Goal: Task Accomplishment & Management: Manage account settings

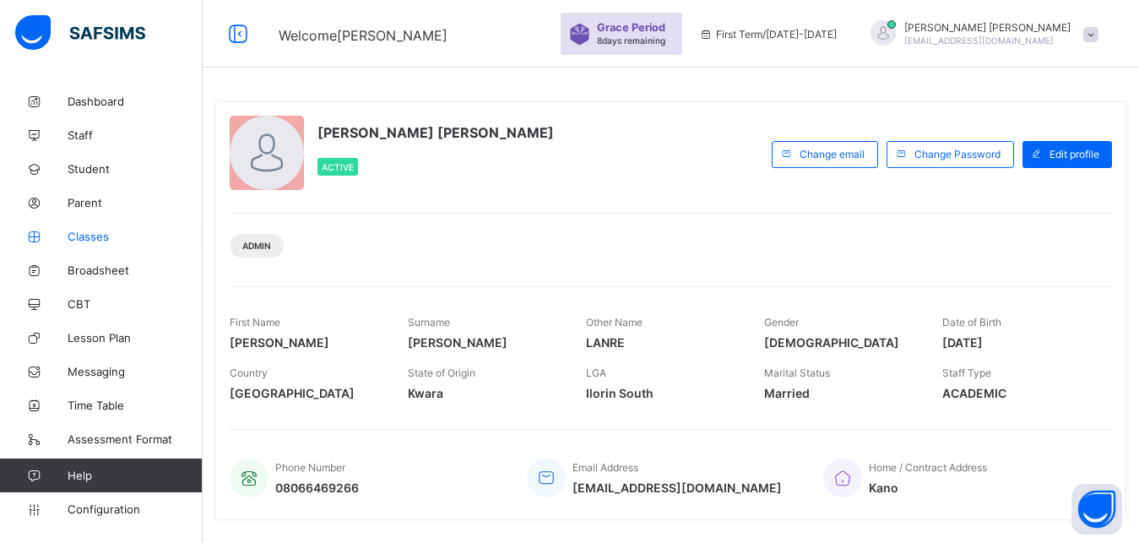
click at [136, 230] on span "Classes" at bounding box center [135, 237] width 135 height 14
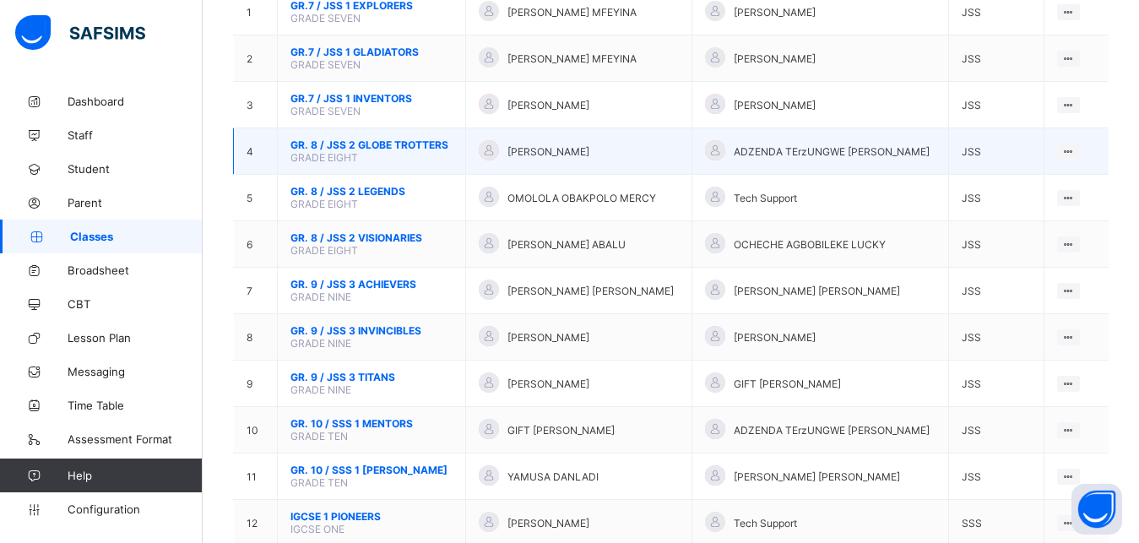
scroll to position [227, 0]
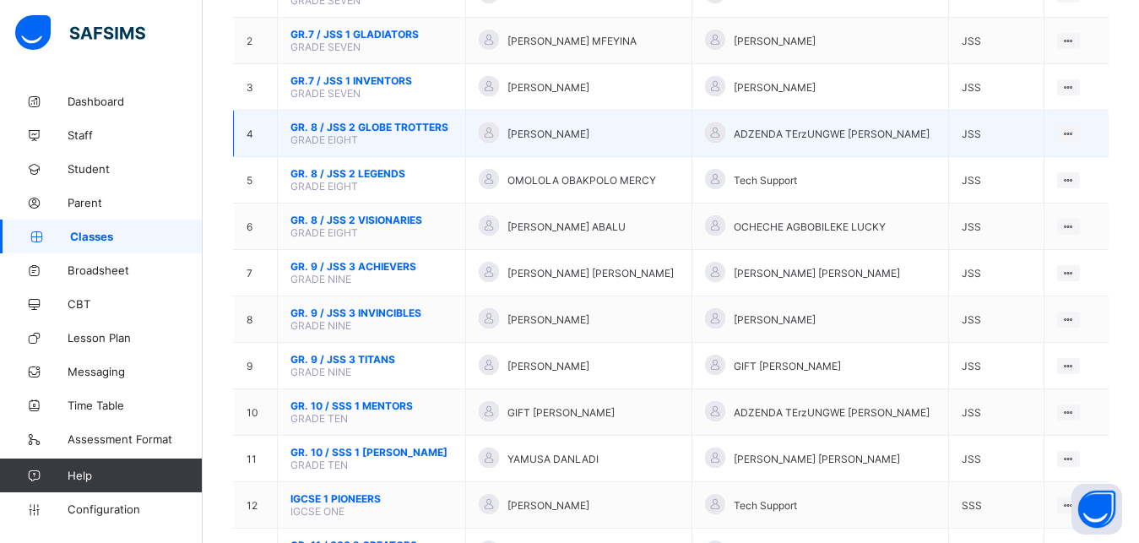
click at [1080, 278] on div at bounding box center [1068, 273] width 23 height 16
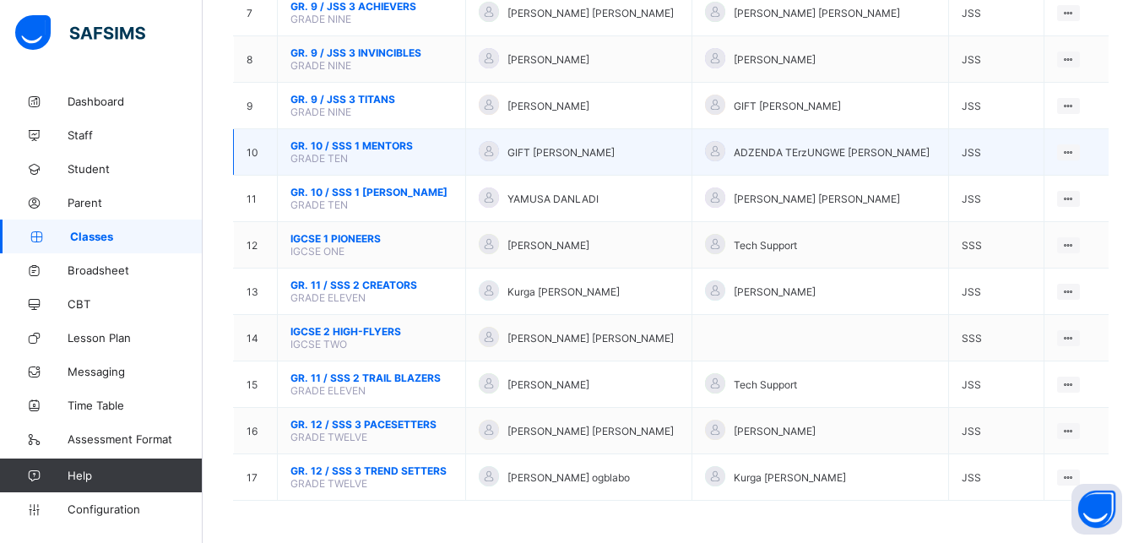
scroll to position [500, 0]
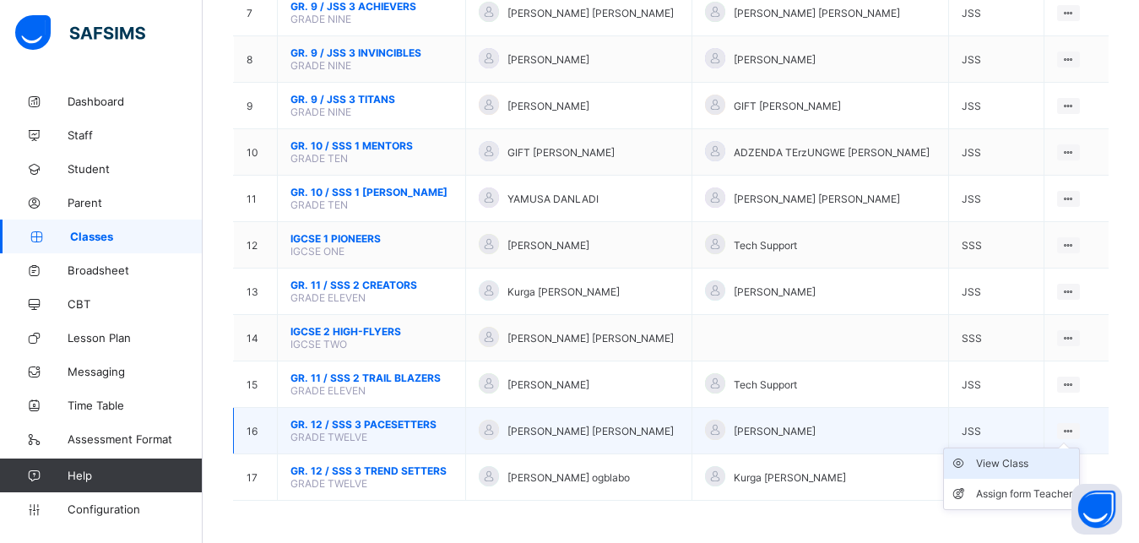
click at [1046, 464] on div "View Class" at bounding box center [1024, 463] width 96 height 17
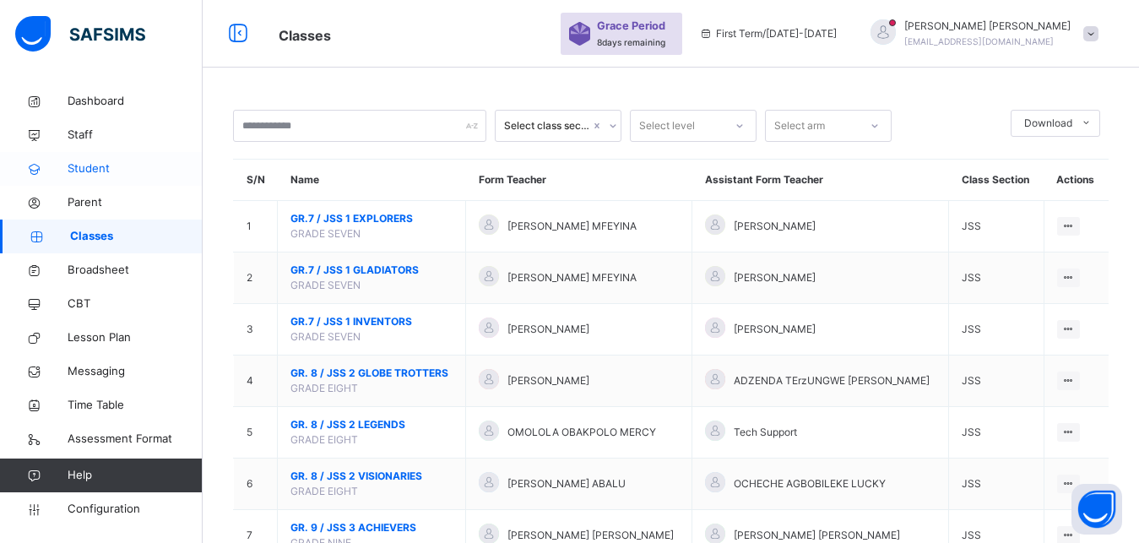
click at [134, 176] on span "Student" at bounding box center [135, 168] width 135 height 17
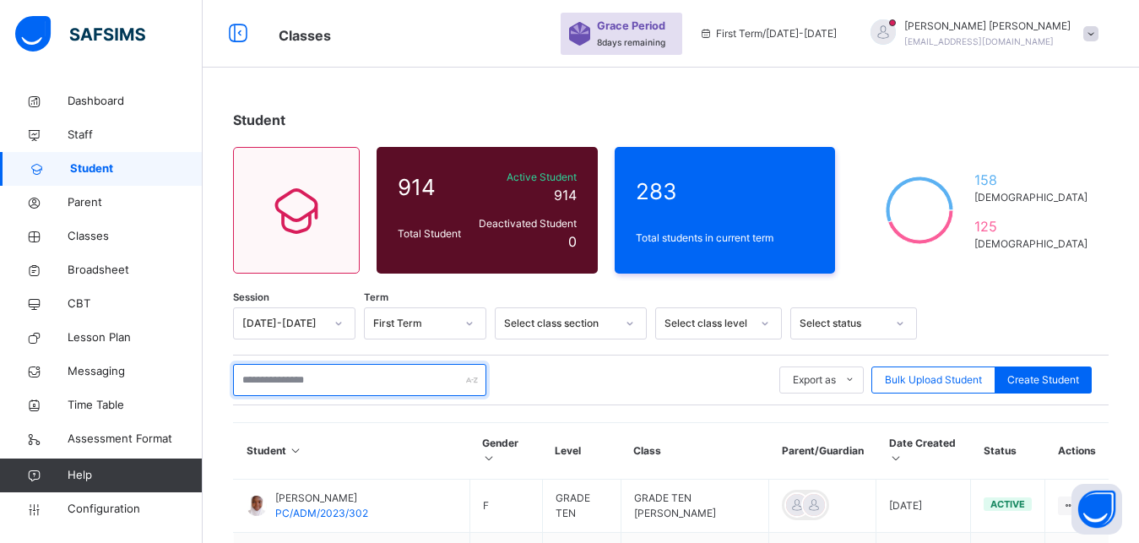
click at [306, 392] on input "text" at bounding box center [359, 380] width 253 height 32
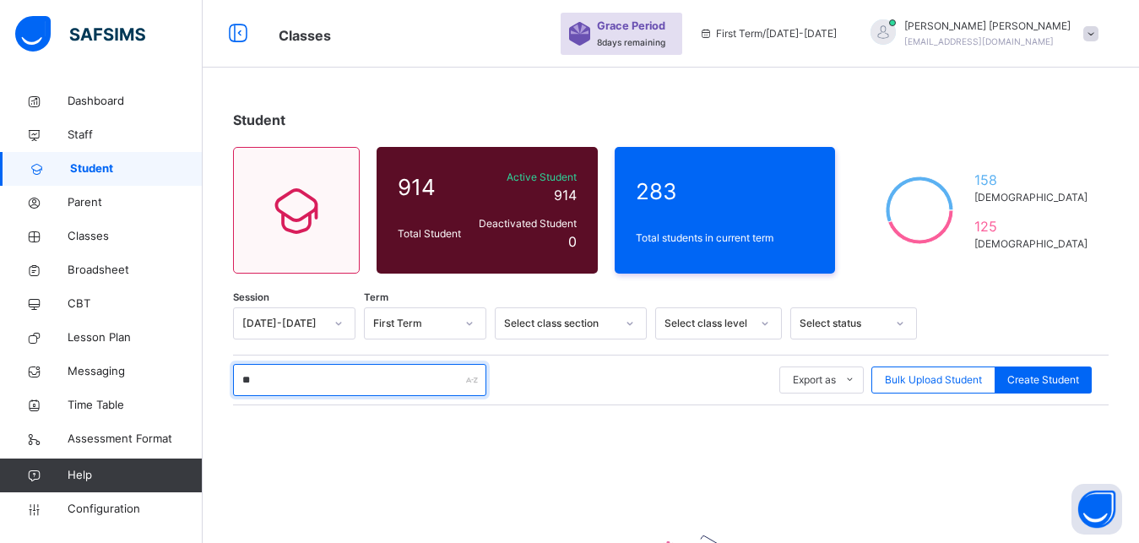
type input "*"
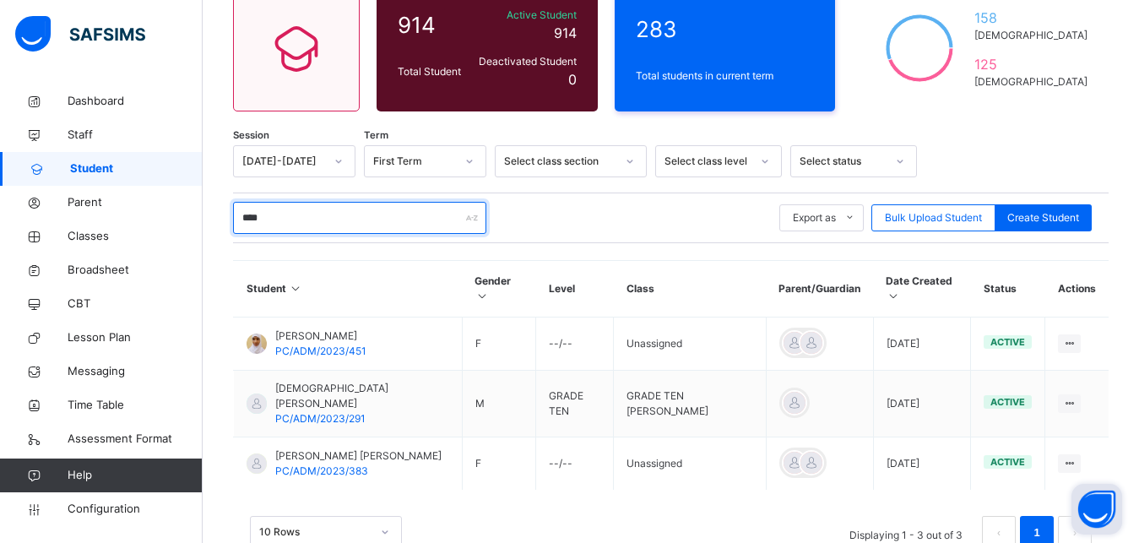
scroll to position [181, 0]
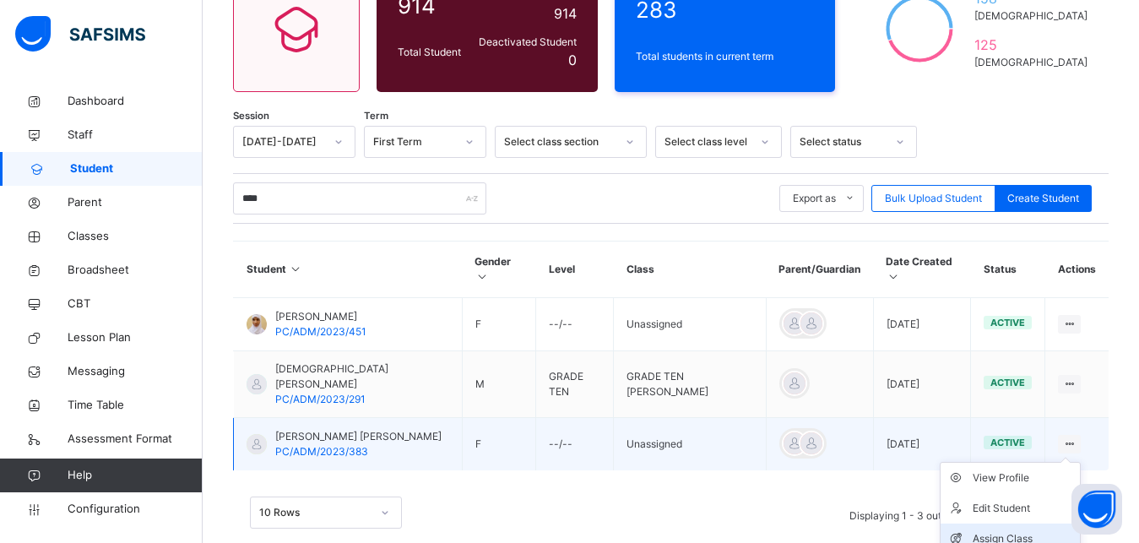
click at [1020, 530] on div "Assign Class" at bounding box center [1022, 538] width 100 height 17
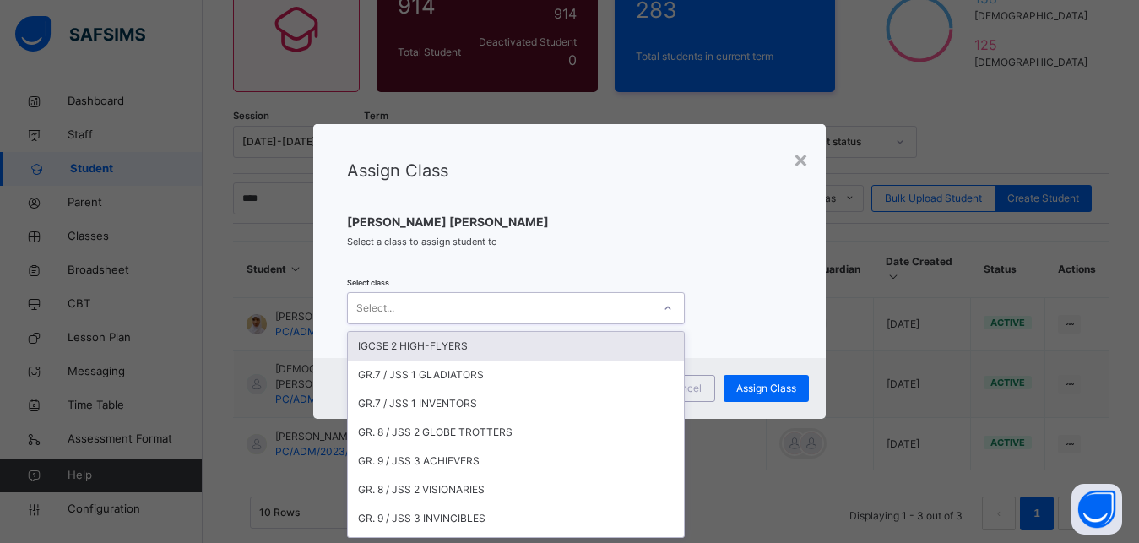
click at [528, 307] on div "Select..." at bounding box center [500, 308] width 304 height 26
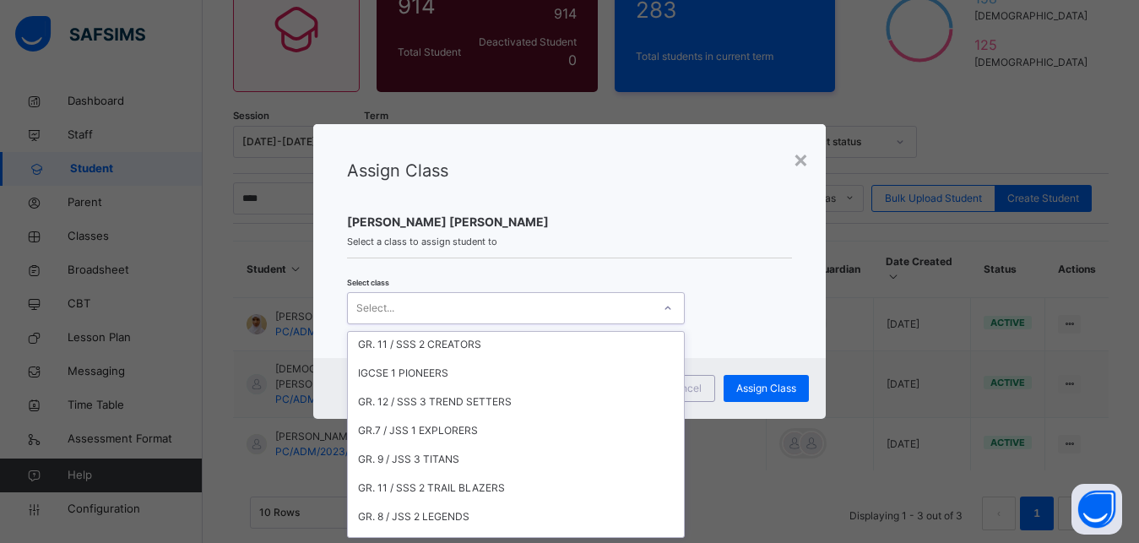
scroll to position [201, 0]
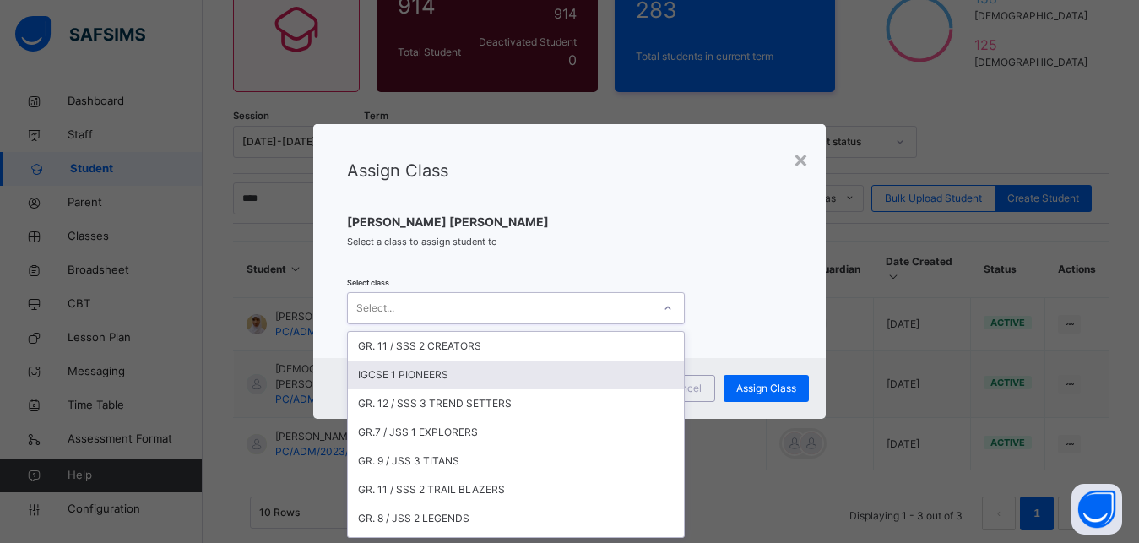
click at [452, 377] on div "IGCSE 1 PIONEERS" at bounding box center [516, 374] width 336 height 29
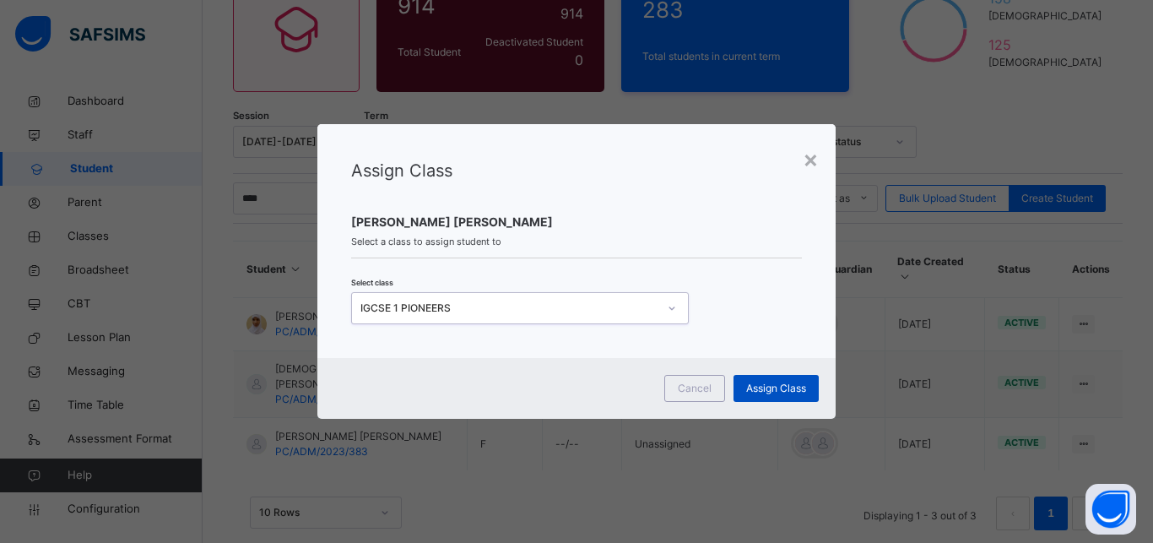
click at [779, 390] on span "Assign Class" at bounding box center [776, 388] width 60 height 15
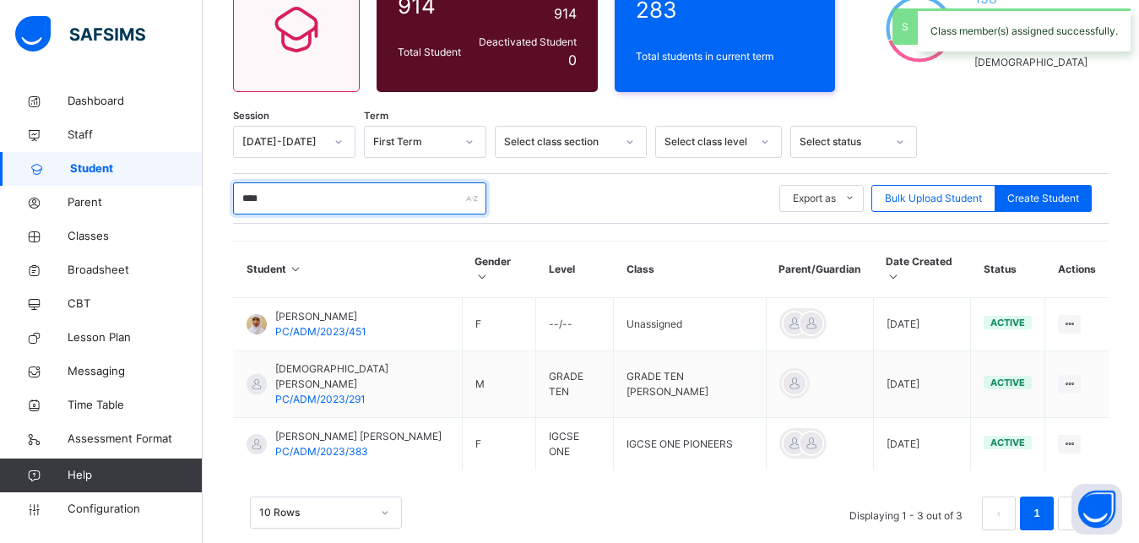
click at [293, 201] on input "****" at bounding box center [359, 198] width 253 height 32
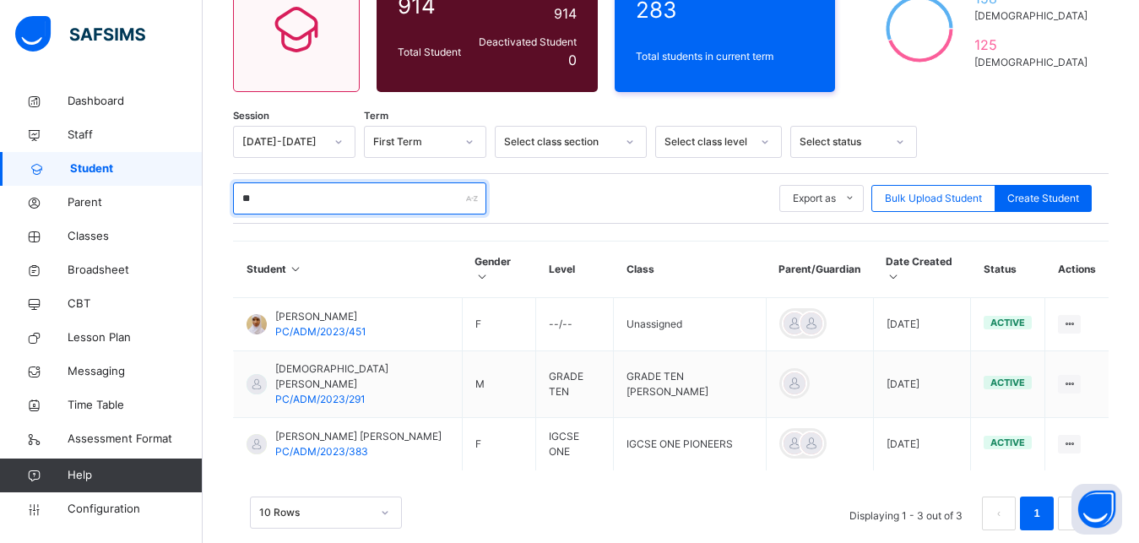
type input "*"
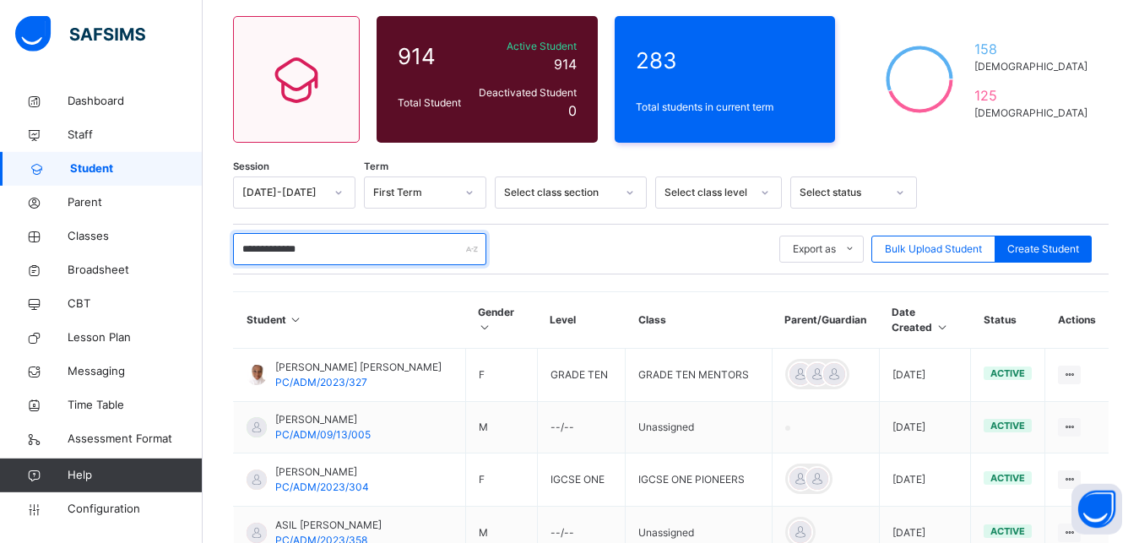
scroll to position [0, 0]
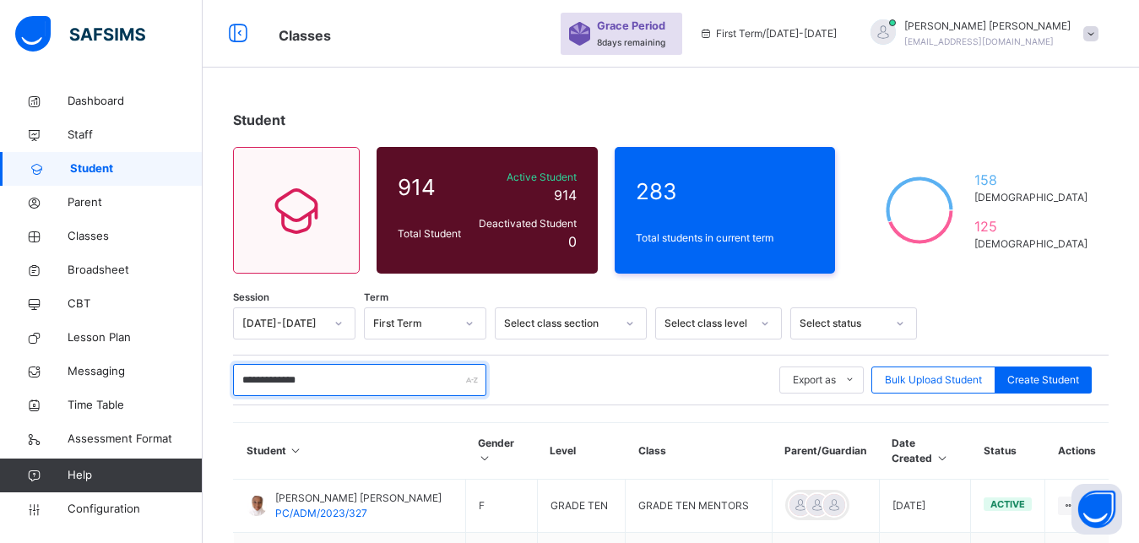
click at [268, 376] on input "**********" at bounding box center [359, 380] width 253 height 32
click at [349, 389] on input "**********" at bounding box center [359, 380] width 253 height 32
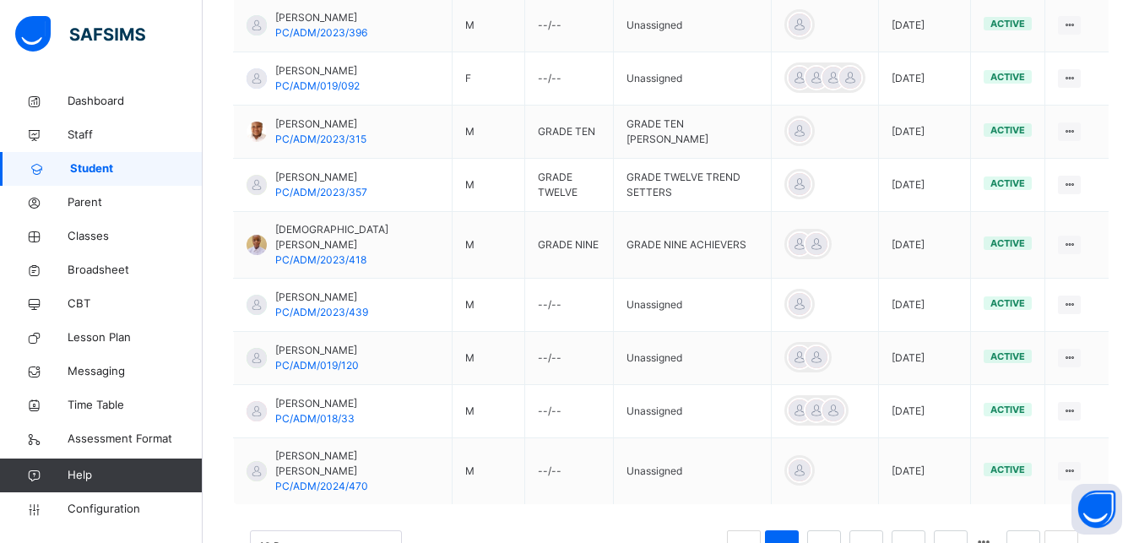
scroll to position [621, 0]
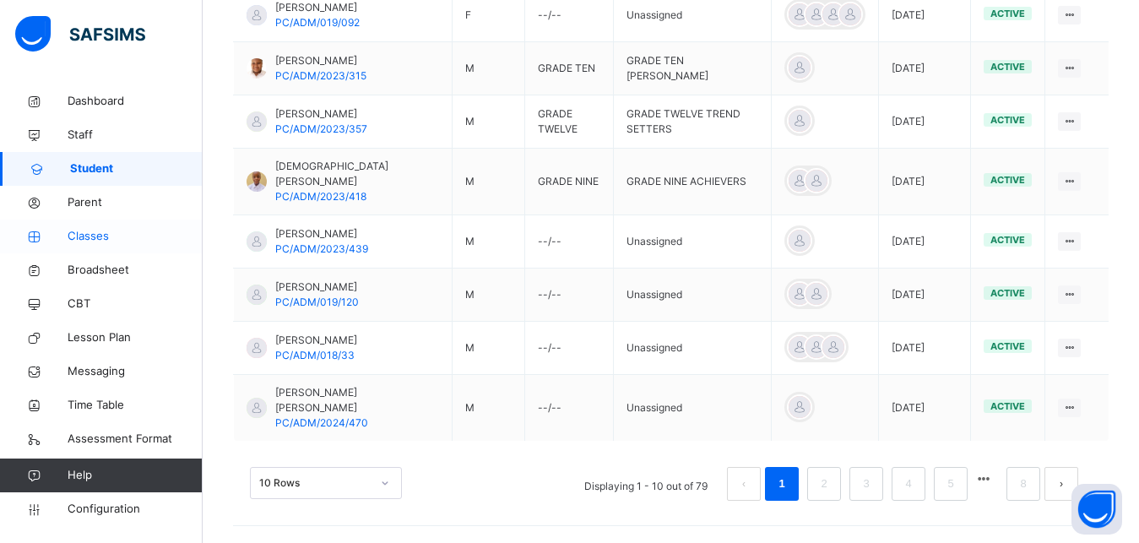
type input "**********"
click at [146, 238] on span "Classes" at bounding box center [135, 236] width 135 height 17
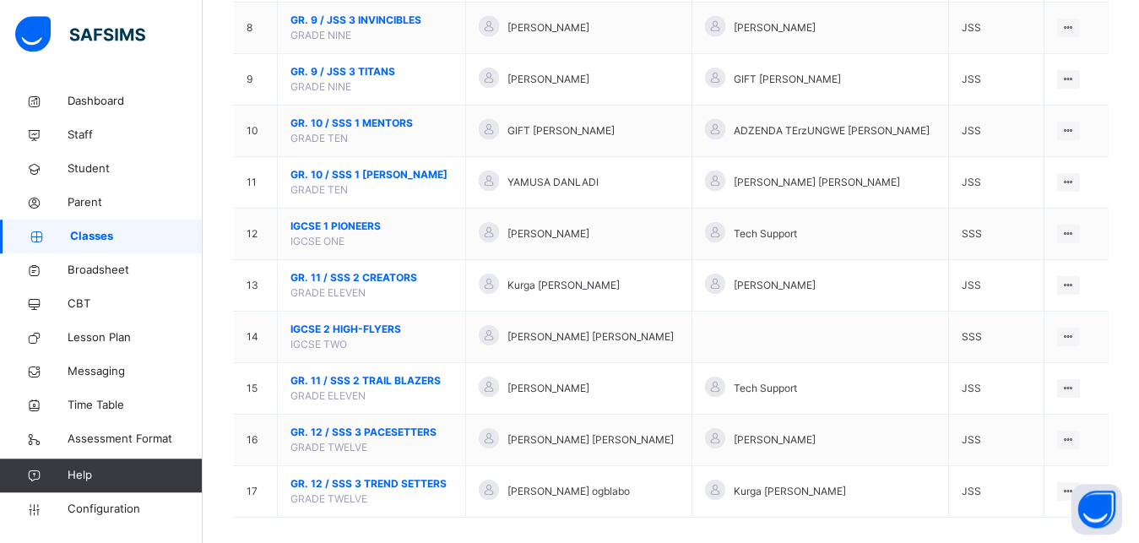
scroll to position [591, 0]
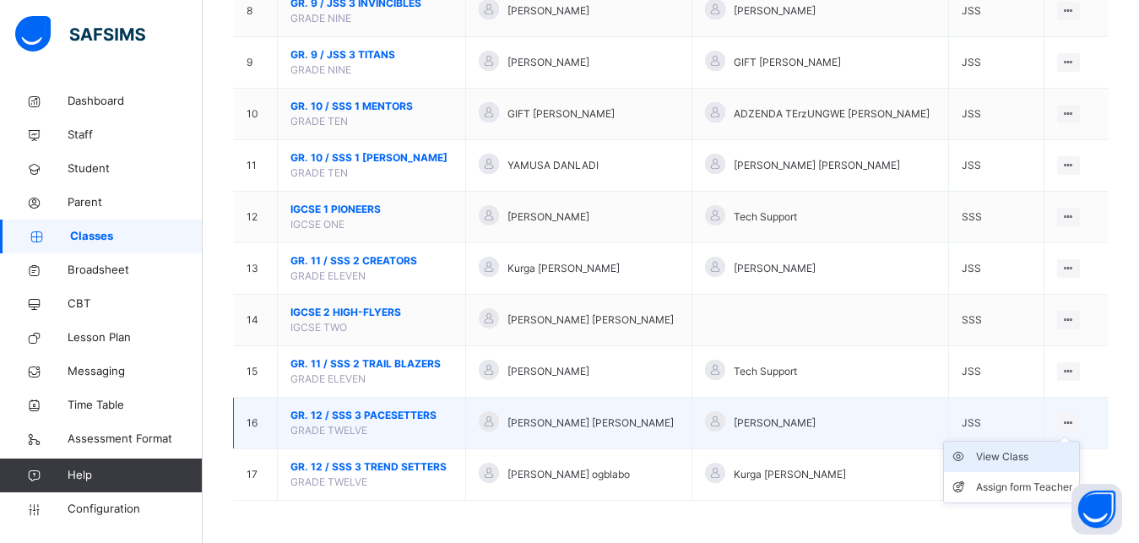
click at [1036, 457] on div "View Class" at bounding box center [1024, 456] width 96 height 17
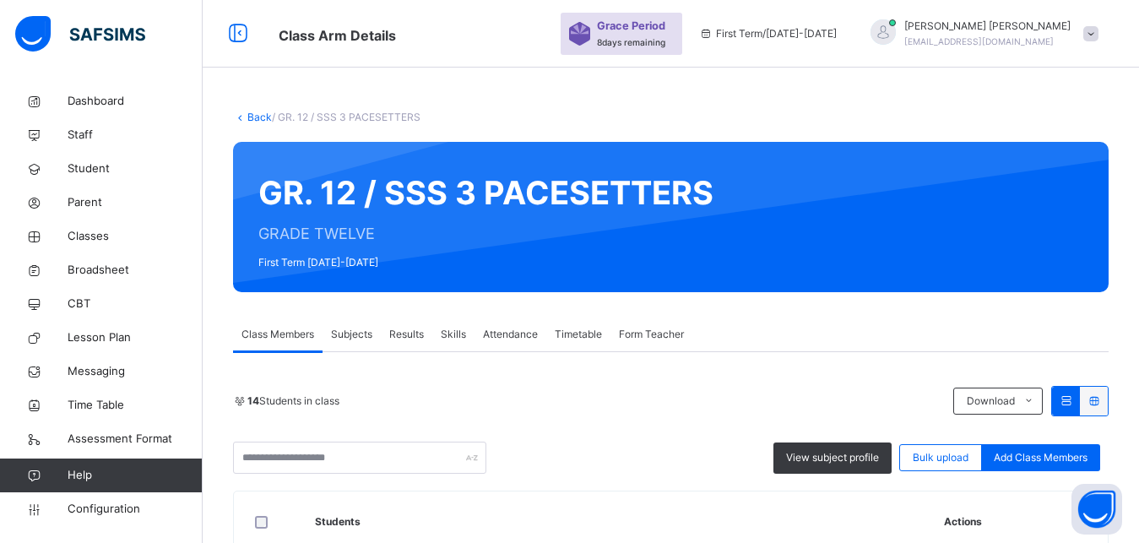
click at [251, 124] on div "Back / GR. 12 / SSS 3 PACESETTERS" at bounding box center [670, 117] width 875 height 15
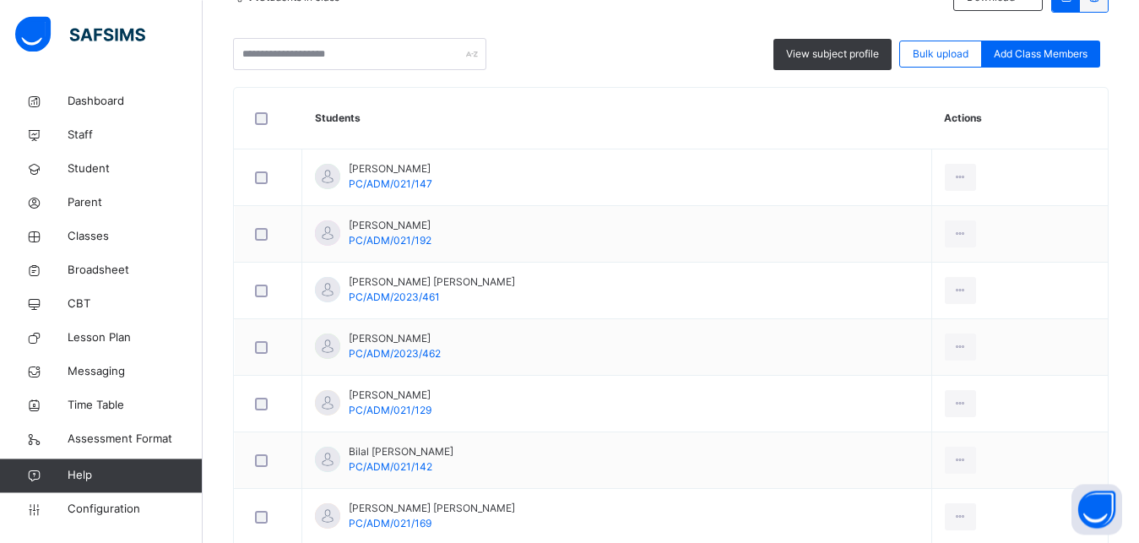
scroll to position [433, 0]
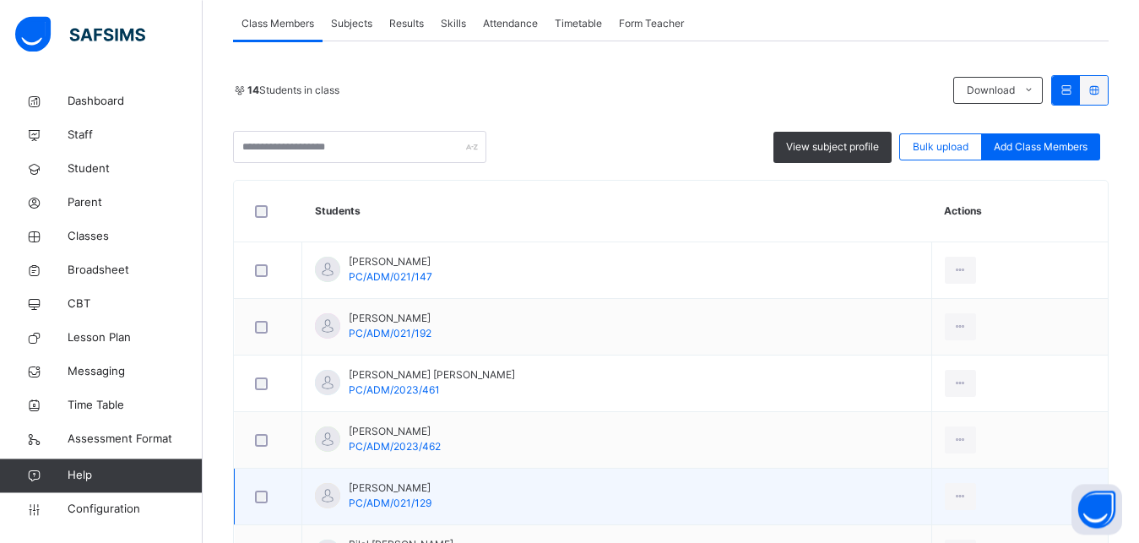
click at [731, 522] on td "[PERSON_NAME] PC/ADM/021/129" at bounding box center [617, 496] width 630 height 57
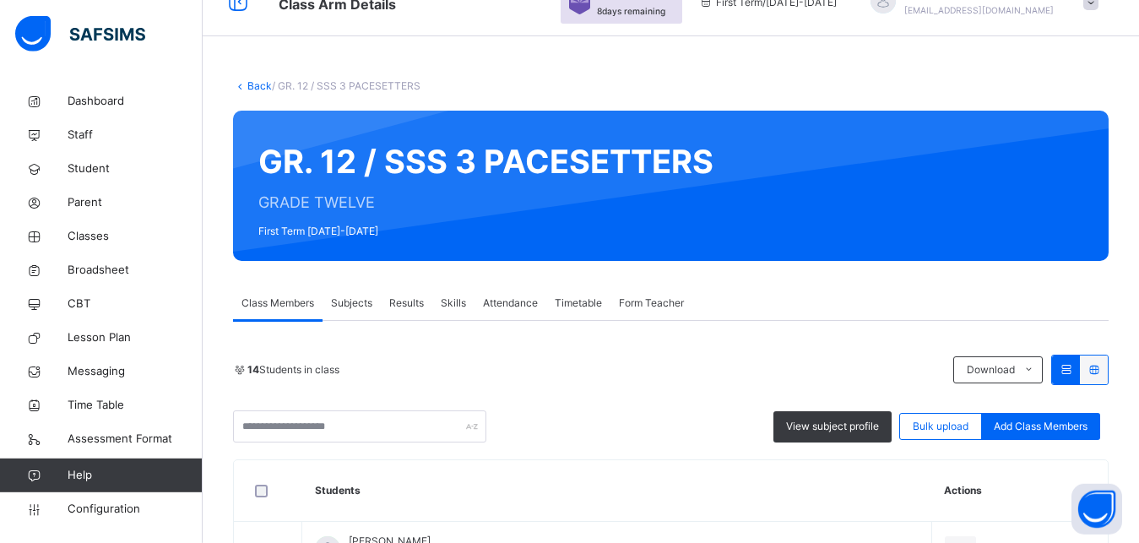
scroll to position [0, 0]
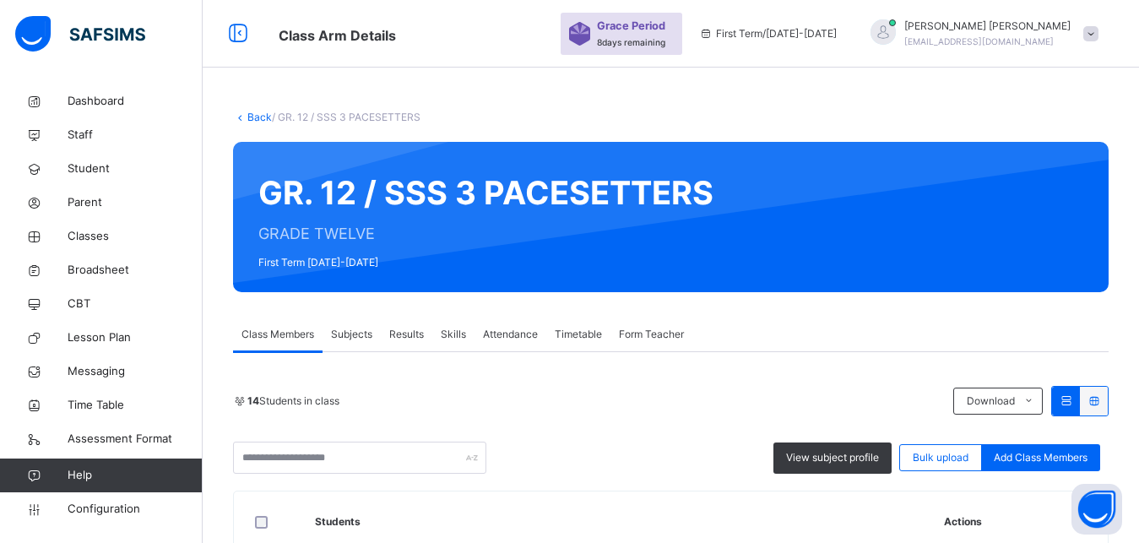
click at [252, 123] on link "Back" at bounding box center [259, 117] width 24 height 13
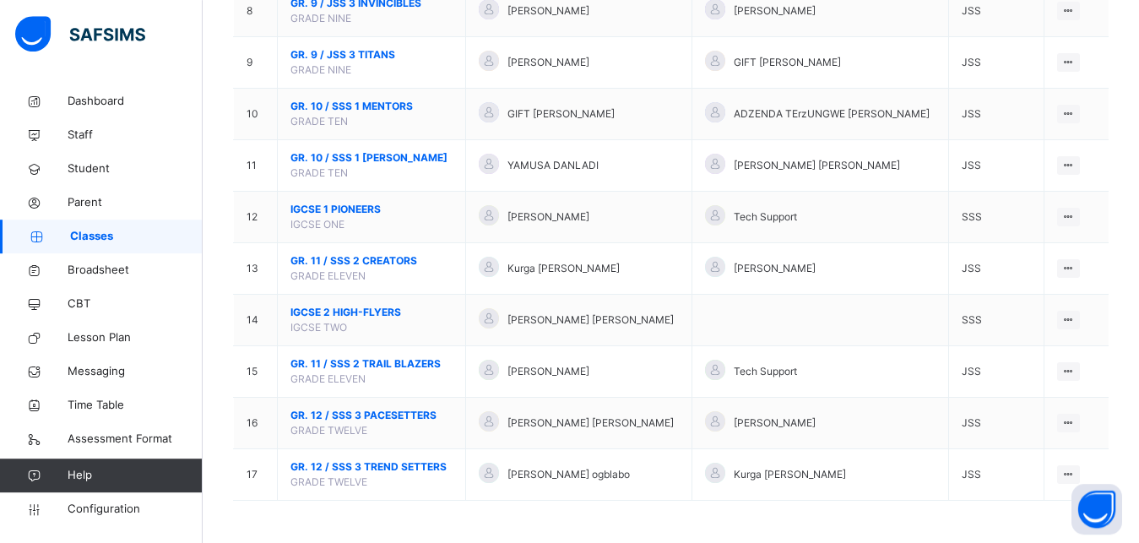
scroll to position [591, 0]
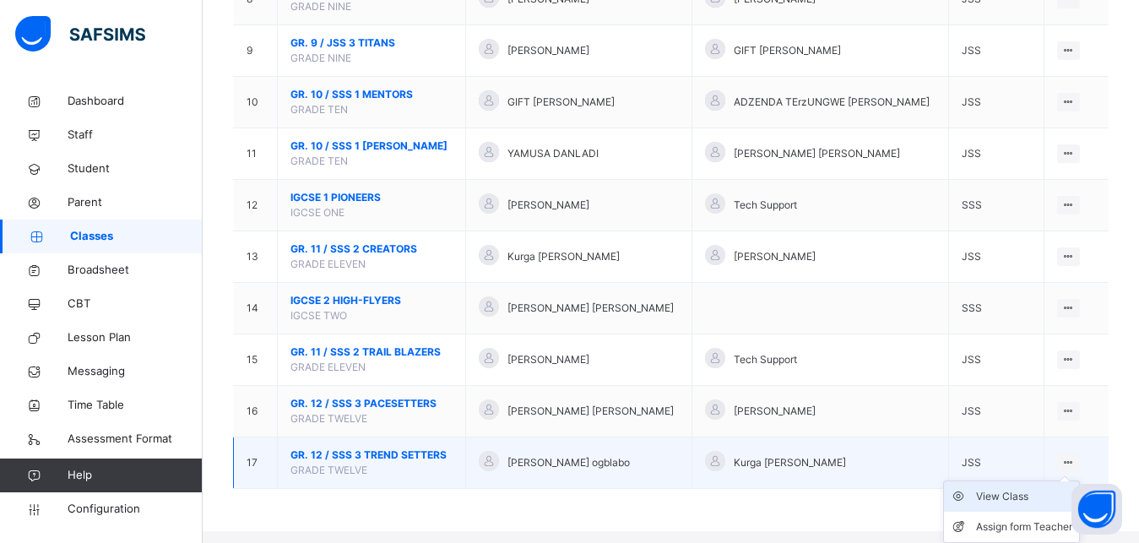
click at [1042, 505] on div "View Class" at bounding box center [1024, 496] width 96 height 17
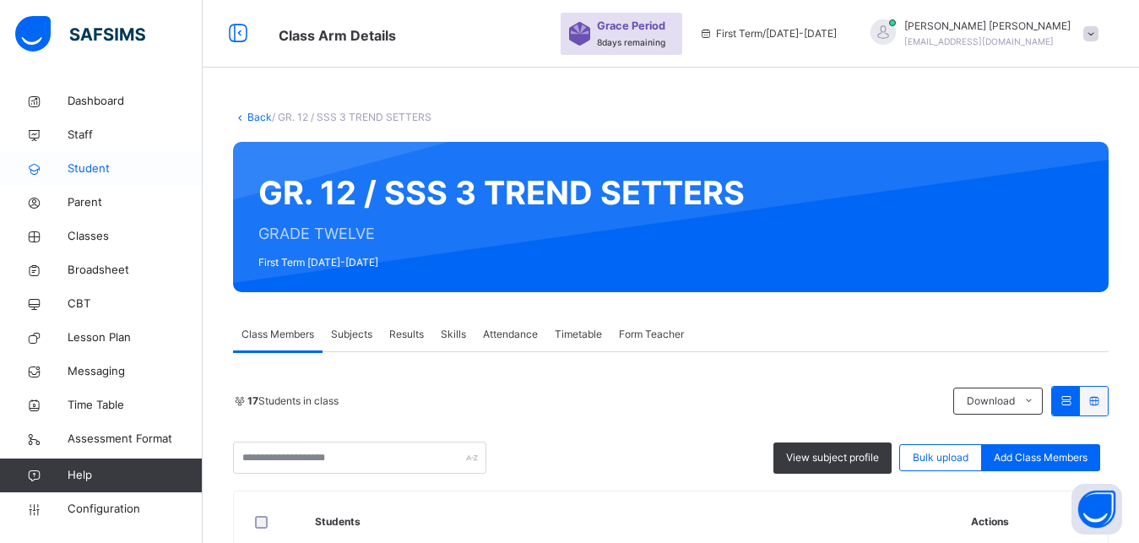
click at [100, 173] on span "Student" at bounding box center [135, 168] width 135 height 17
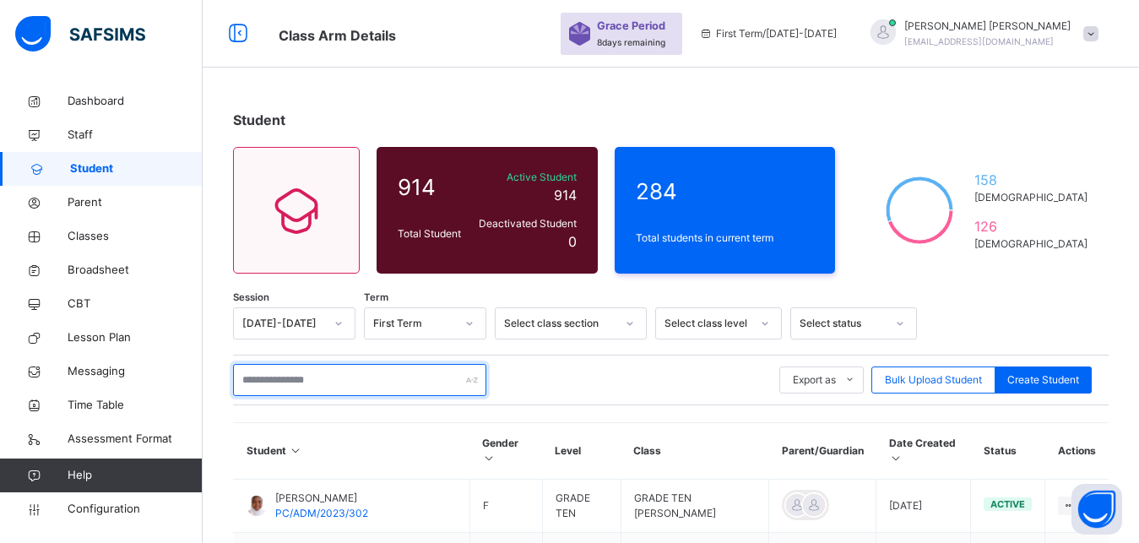
click at [294, 382] on input "text" at bounding box center [359, 380] width 253 height 32
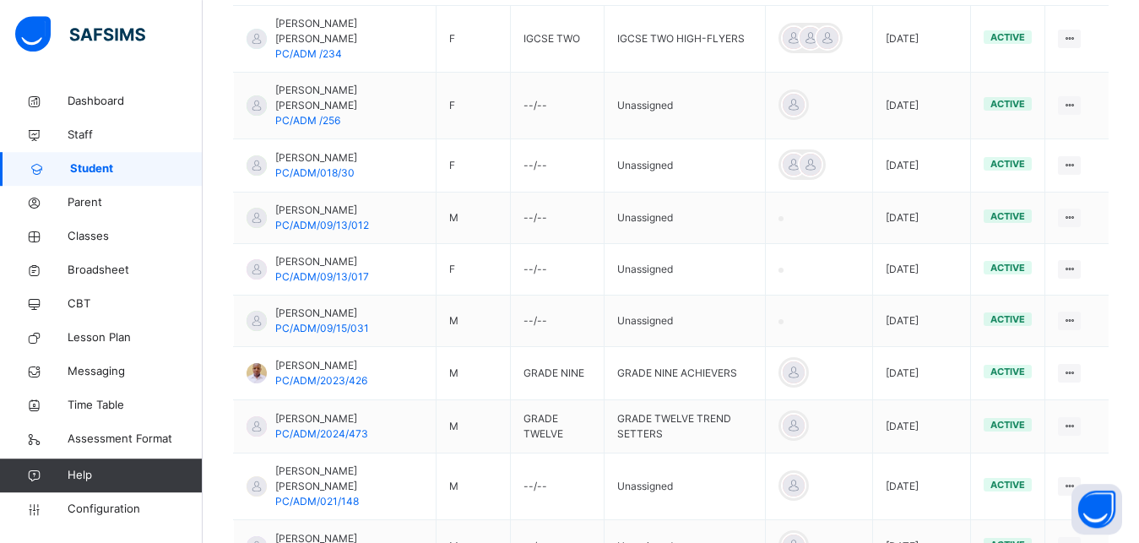
scroll to position [502, 0]
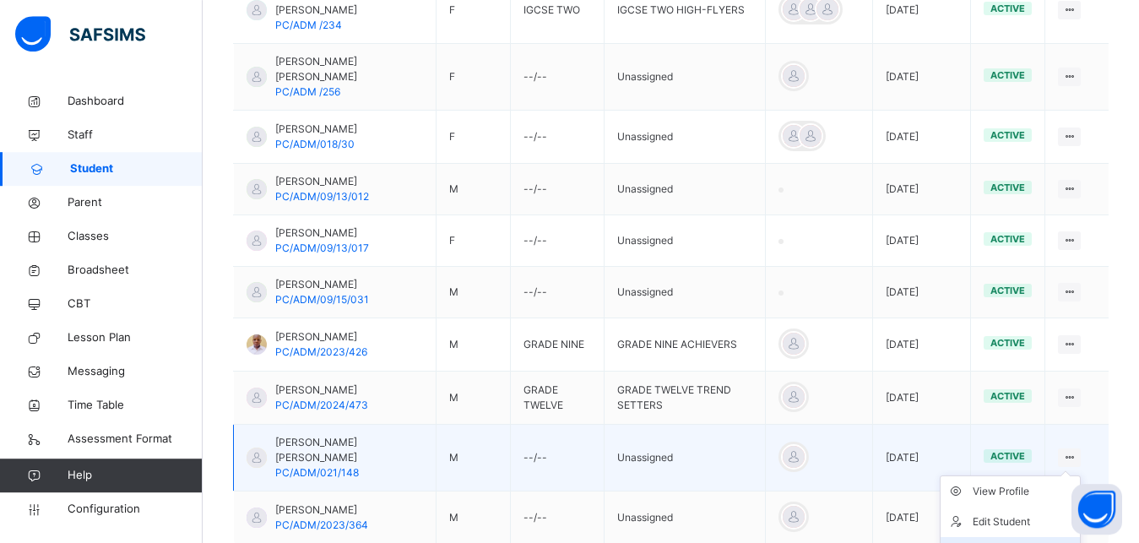
type input "******"
click at [1025, 542] on div "Assign Class" at bounding box center [1022, 552] width 100 height 17
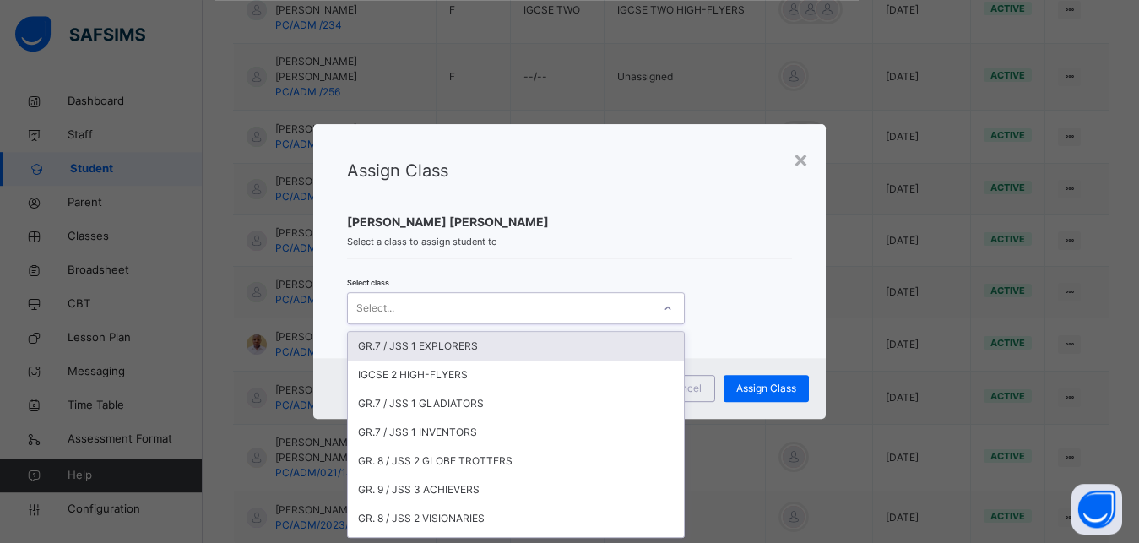
scroll to position [0, 0]
click at [667, 306] on icon at bounding box center [668, 308] width 10 height 17
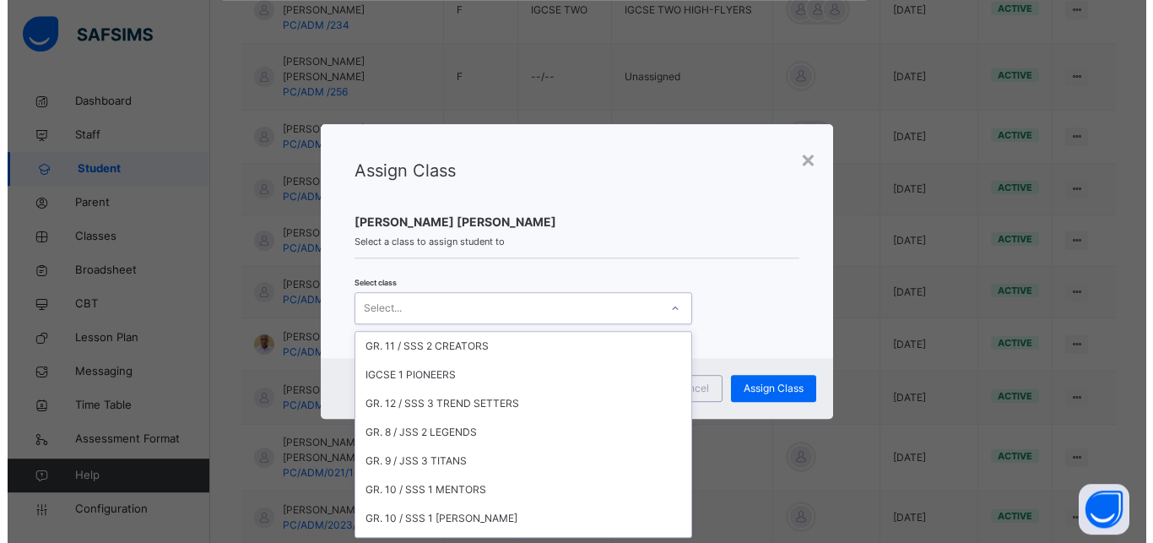
scroll to position [283, 0]
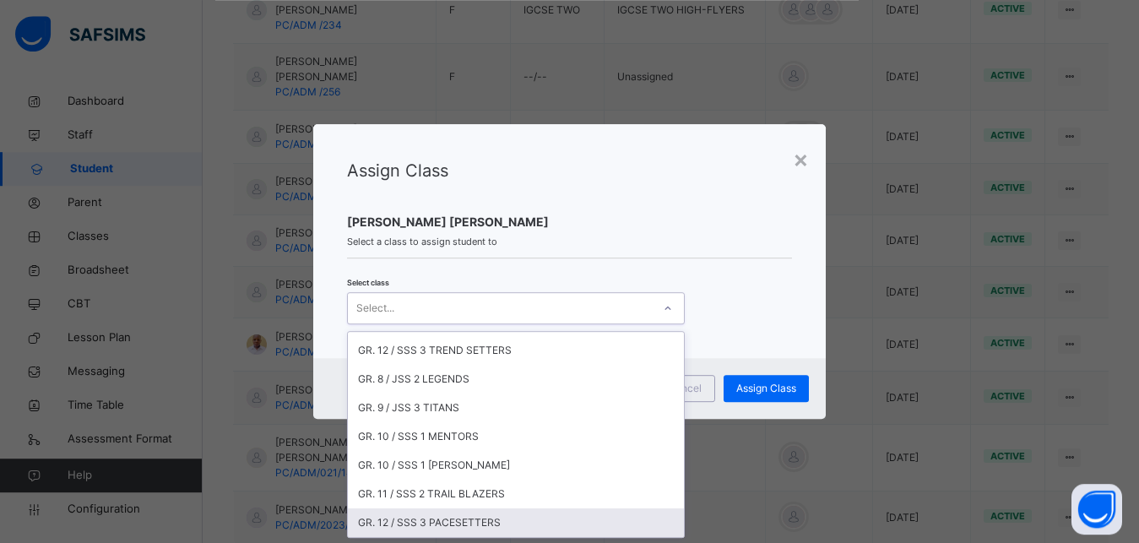
click at [487, 515] on div "GR. 12 / SSS 3 PACESETTERS" at bounding box center [516, 522] width 336 height 29
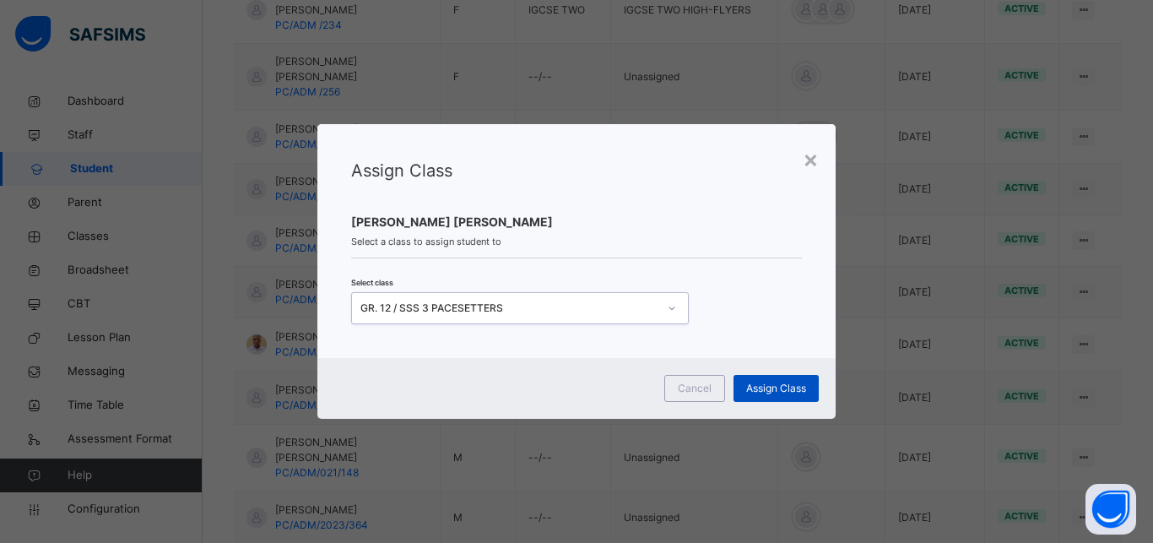
click at [763, 386] on span "Assign Class" at bounding box center [776, 388] width 60 height 15
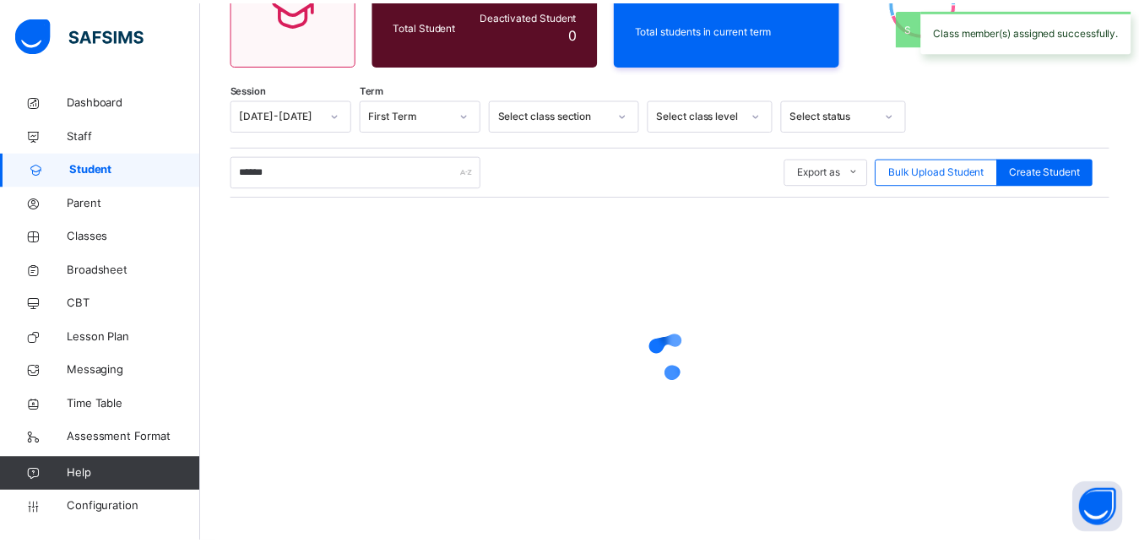
scroll to position [208, 0]
